Goal: Information Seeking & Learning: Learn about a topic

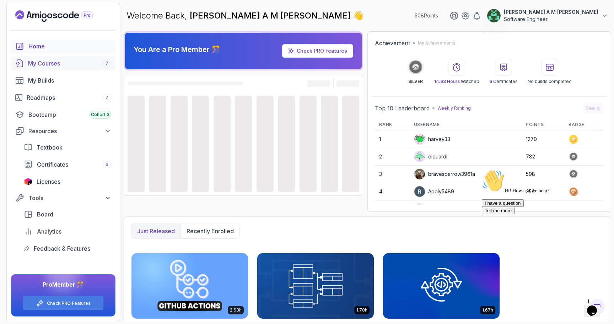
click at [75, 66] on div "My Courses 7" at bounding box center [69, 63] width 83 height 9
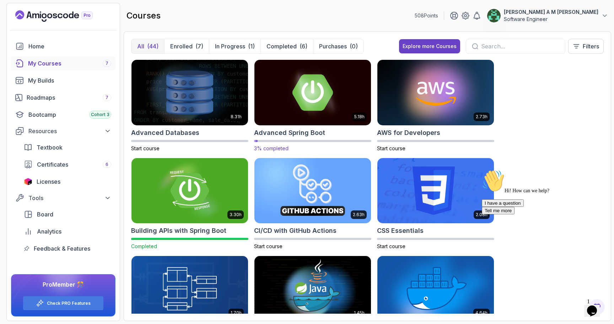
click at [269, 97] on img at bounding box center [313, 92] width 122 height 69
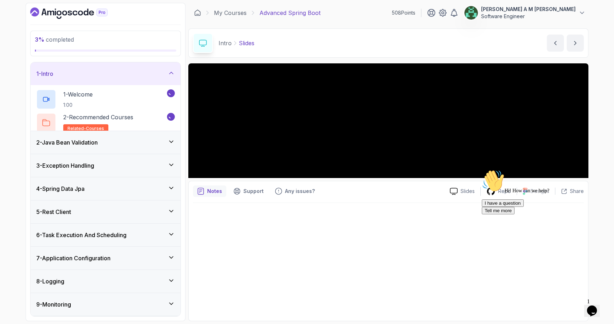
click at [482, 169] on icon "Chat attention grabber" at bounding box center [482, 169] width 0 height 0
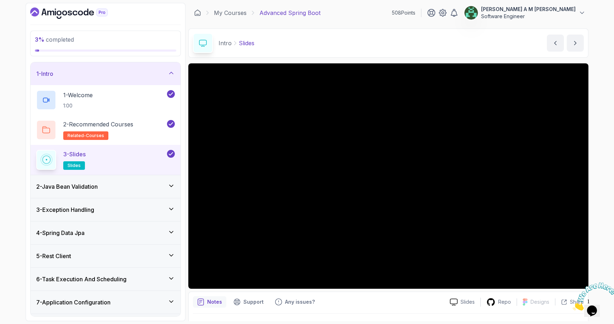
click at [573, 305] on icon "Close" at bounding box center [573, 308] width 0 height 6
click at [122, 192] on div "2 - Java Bean Validation" at bounding box center [106, 186] width 150 height 23
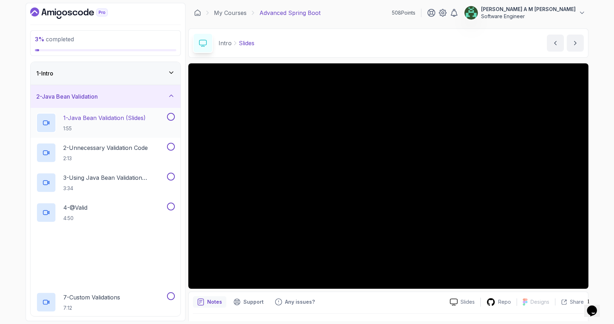
click at [112, 128] on p "1:55" at bounding box center [104, 128] width 82 height 7
